Goal: Task Accomplishment & Management: Manage account settings

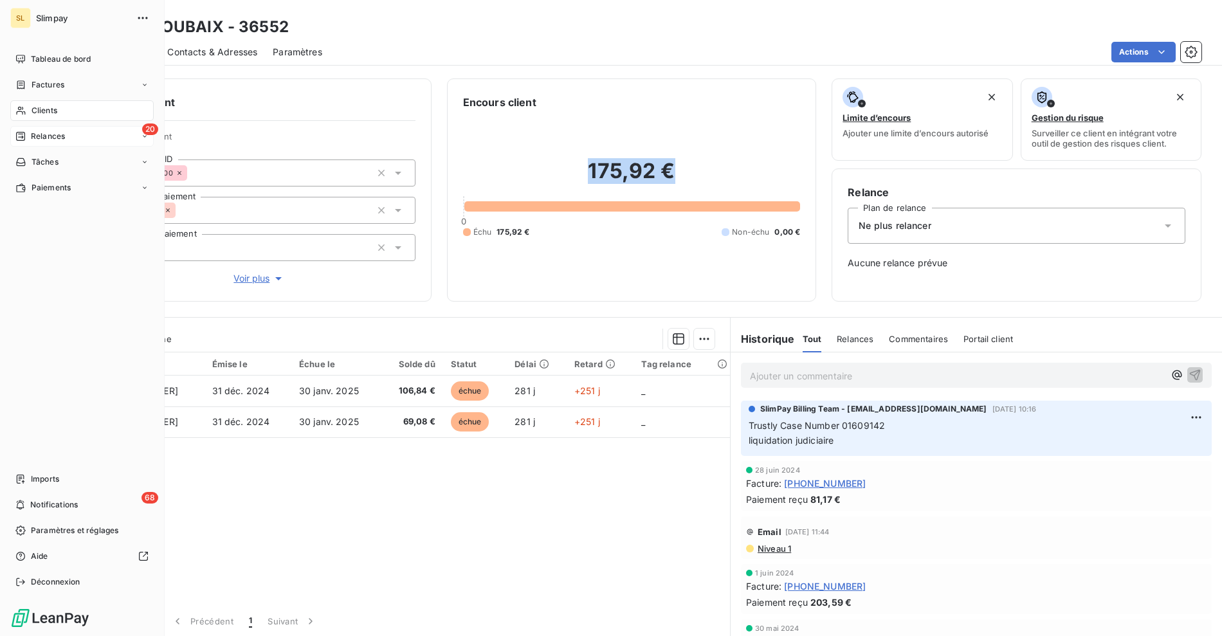
click at [42, 134] on span "Relances" at bounding box center [48, 137] width 34 height 12
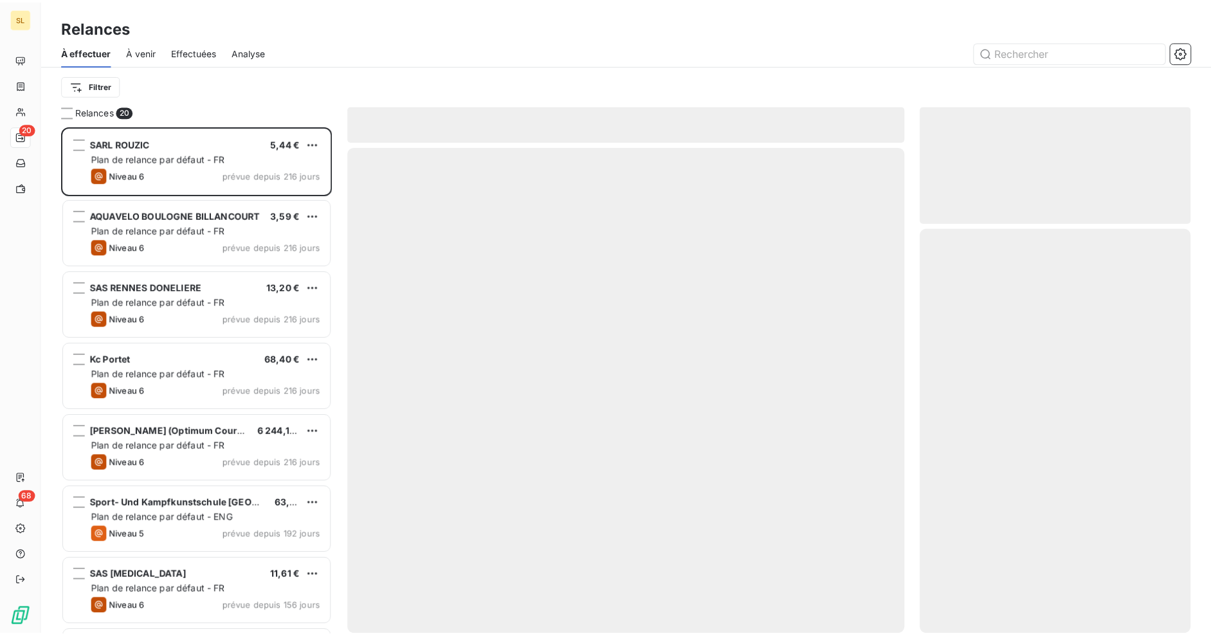
scroll to position [499, 262]
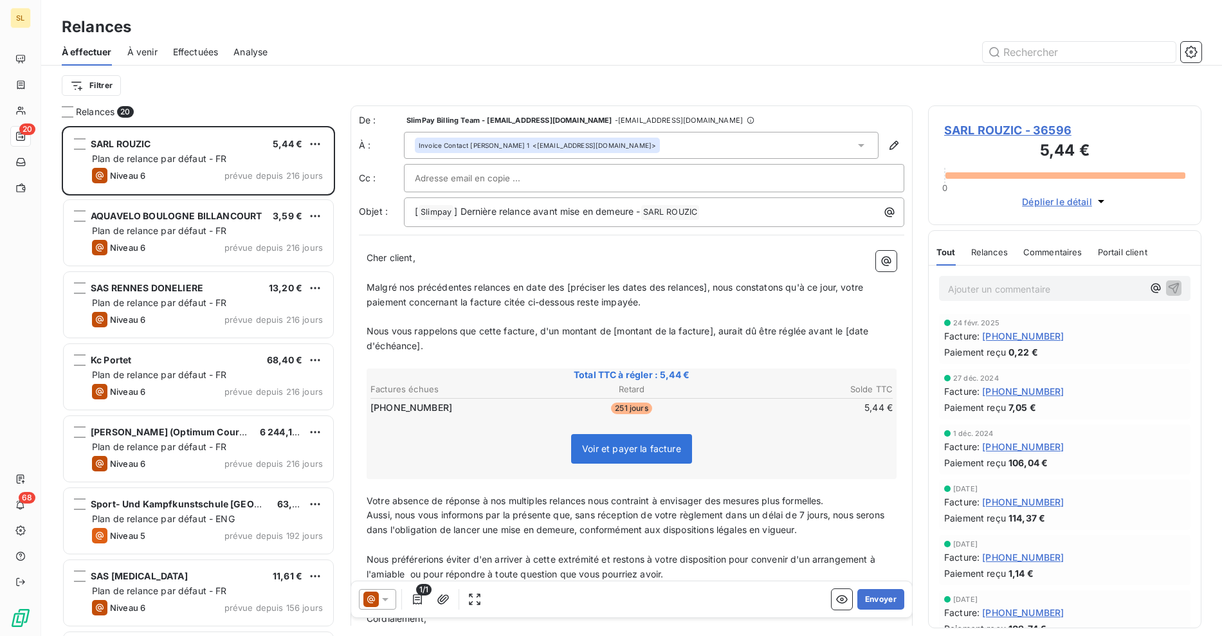
click at [1205, 49] on div "À effectuer À venir Effectuées Analyse" at bounding box center [631, 52] width 1181 height 27
click at [1192, 50] on icon "button" at bounding box center [1191, 52] width 13 height 13
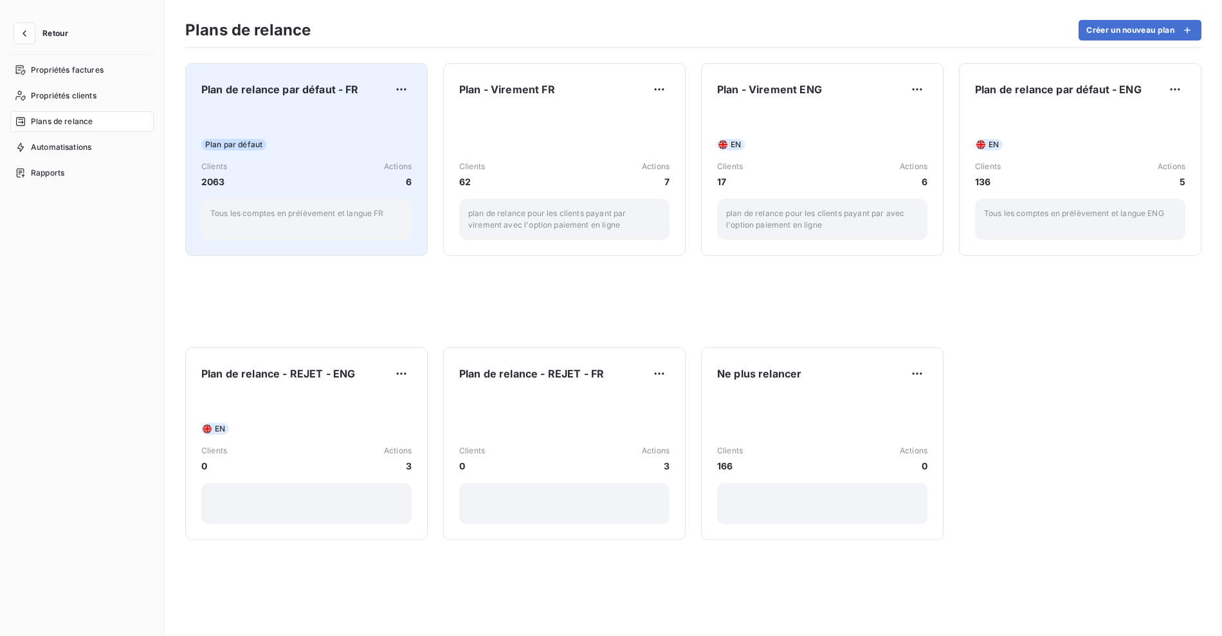
click at [328, 109] on div "Plan de relance par défaut - FR Plan par défaut Clients 2063 Actions 6 Tous les…" at bounding box center [306, 159] width 210 height 161
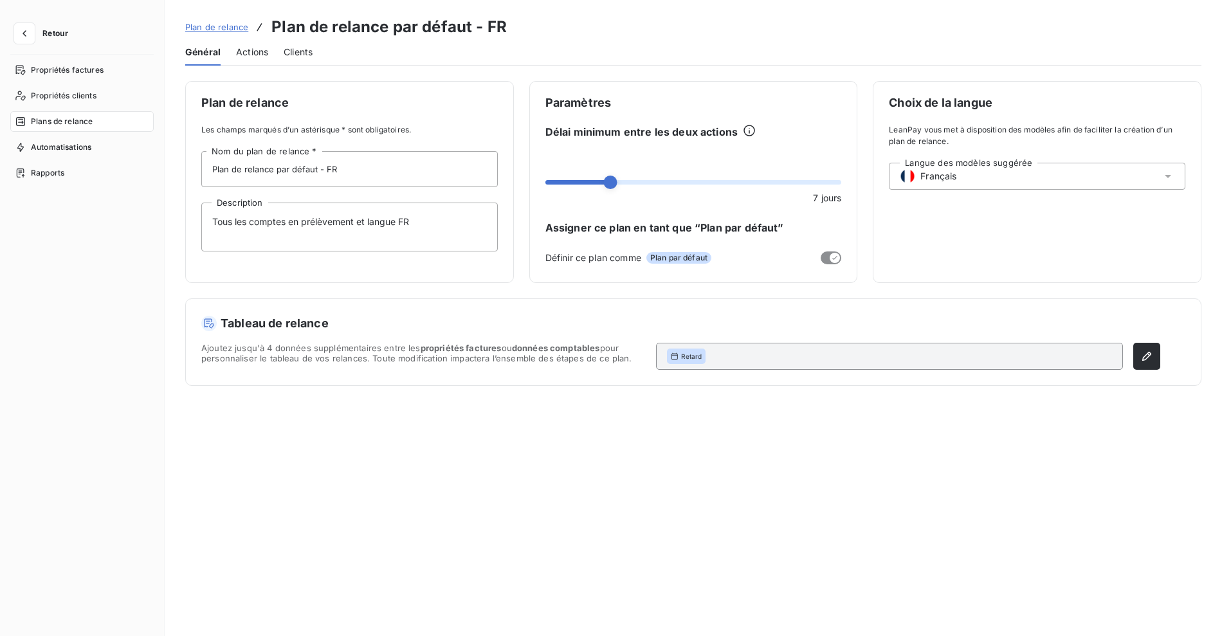
click at [229, 50] on div "Général Actions Clients" at bounding box center [693, 52] width 1016 height 27
click at [242, 55] on span "Actions" at bounding box center [252, 52] width 32 height 13
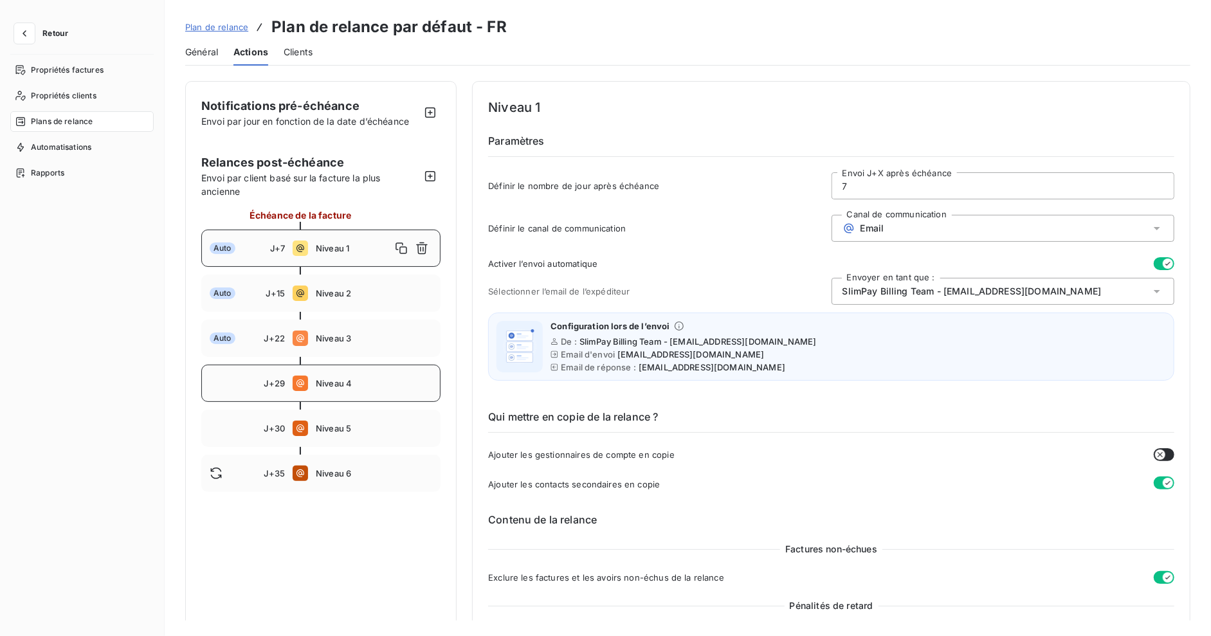
click at [320, 389] on div "J+29 Niveau 4" at bounding box center [320, 383] width 239 height 37
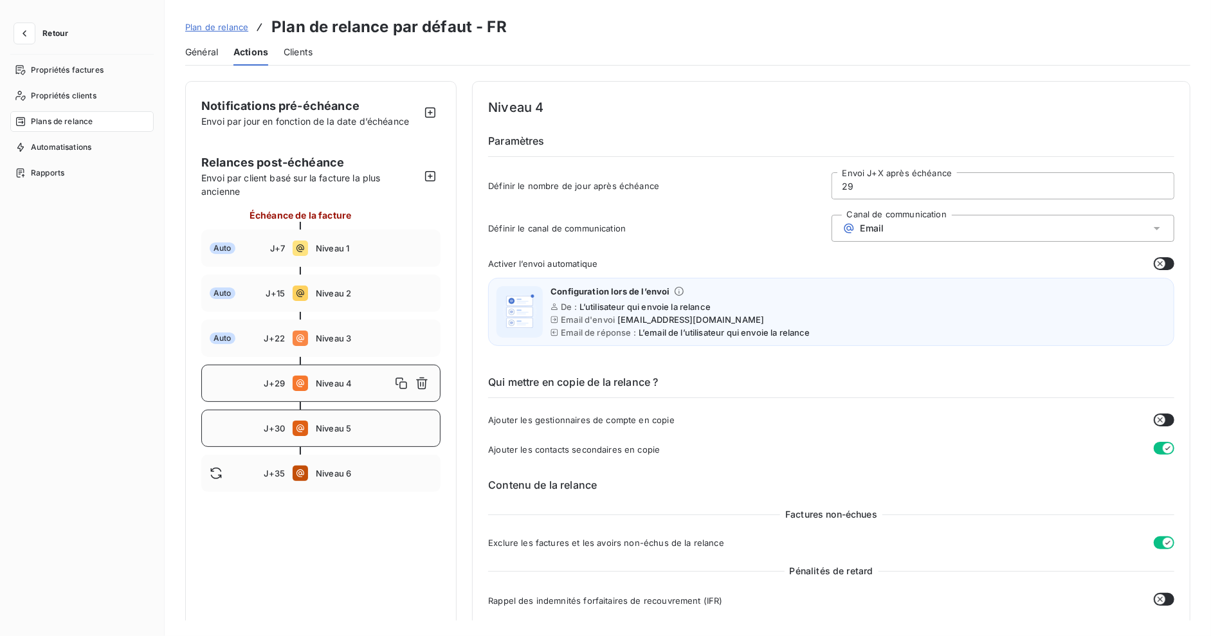
click at [344, 418] on div "J+30 Niveau 5" at bounding box center [320, 428] width 239 height 37
type input "30"
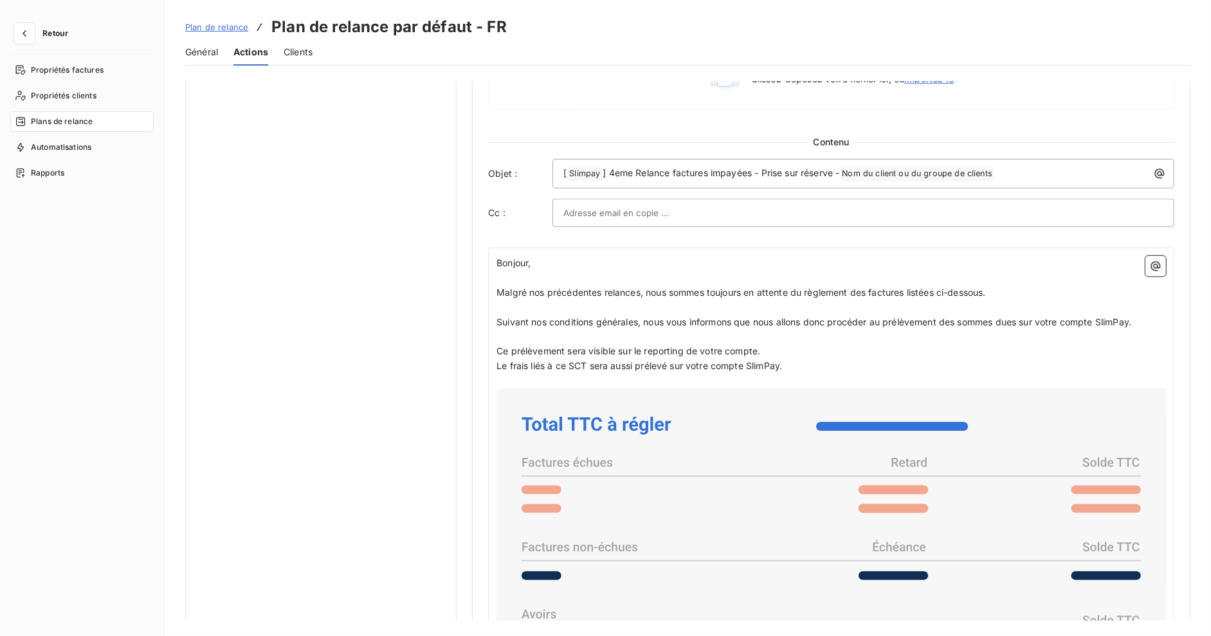
scroll to position [843, 0]
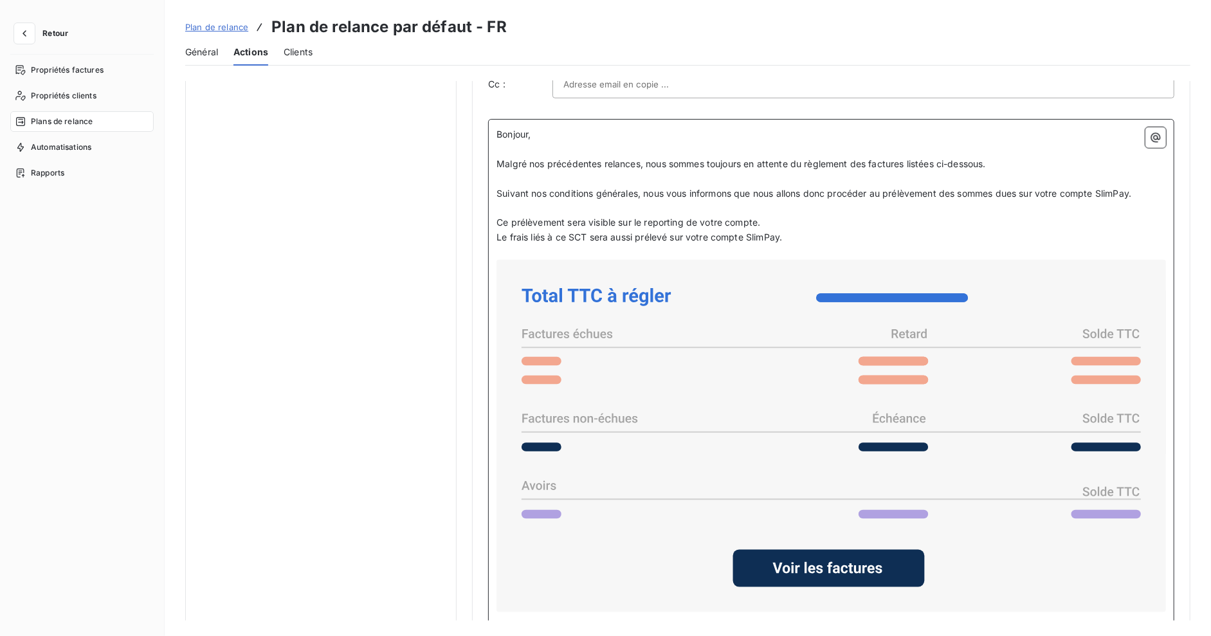
drag, startPoint x: 806, startPoint y: 239, endPoint x: 471, endPoint y: 128, distance: 353.1
copy div "Bonjour, ﻿ Malgré nos précédentes relances, nous sommes toujours en attente du …"
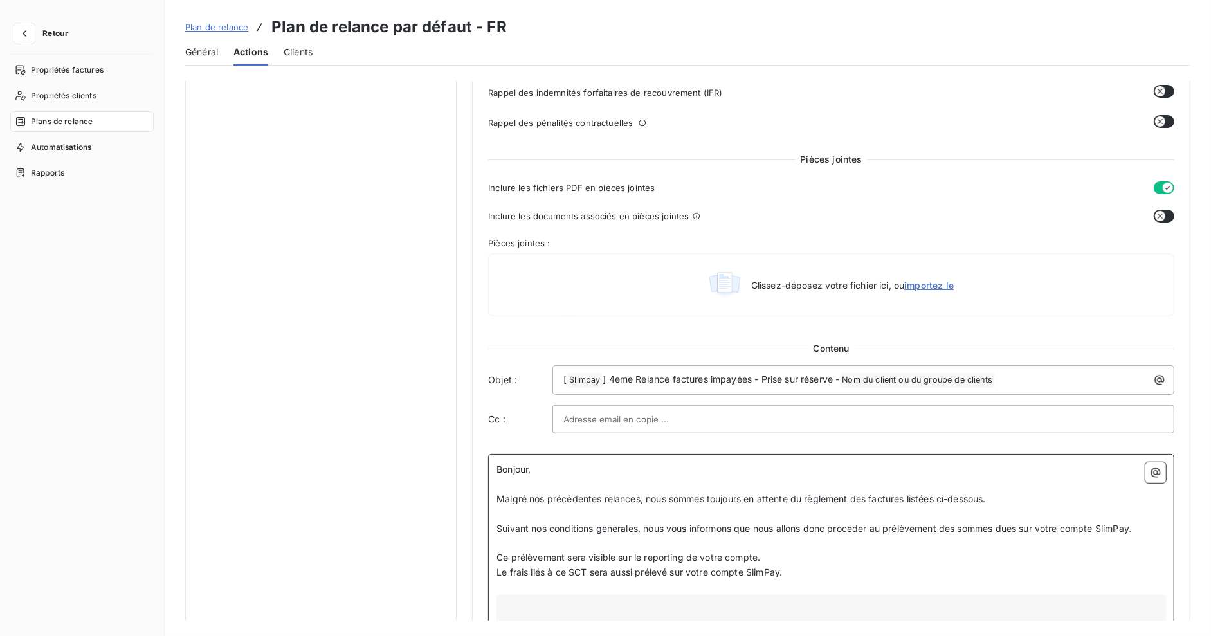
scroll to position [942, 0]
